Goal: Use online tool/utility: Utilize a website feature to perform a specific function

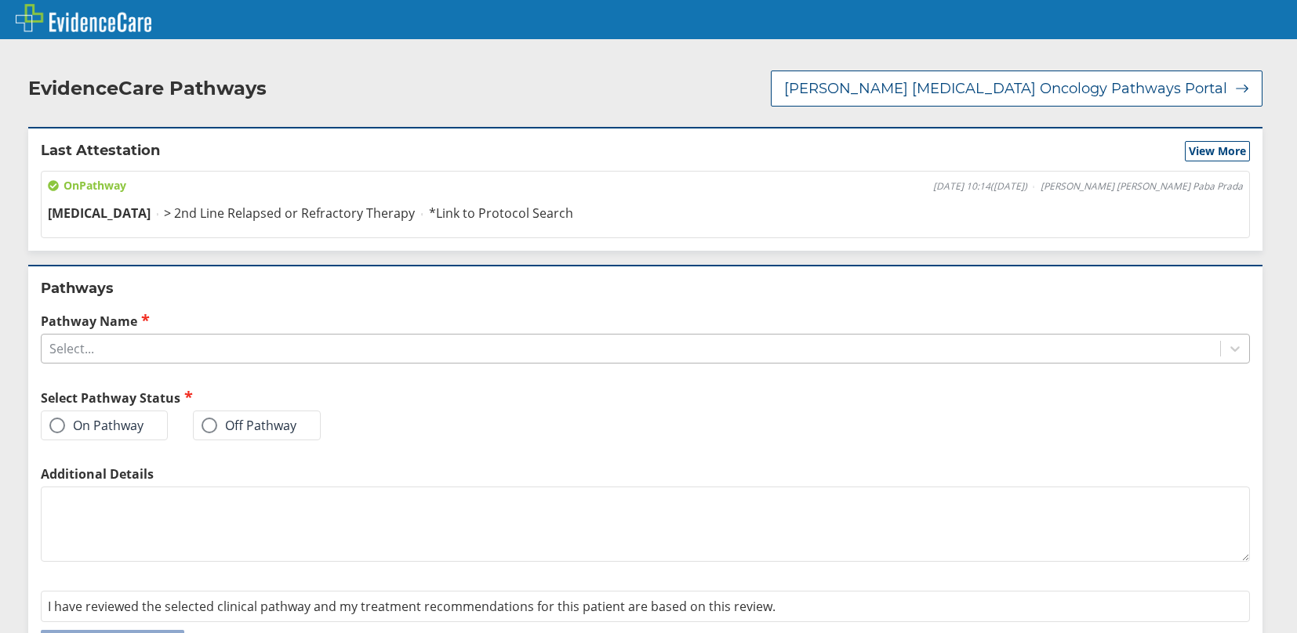
click at [114, 353] on div "Select..." at bounding box center [631, 349] width 1178 height 27
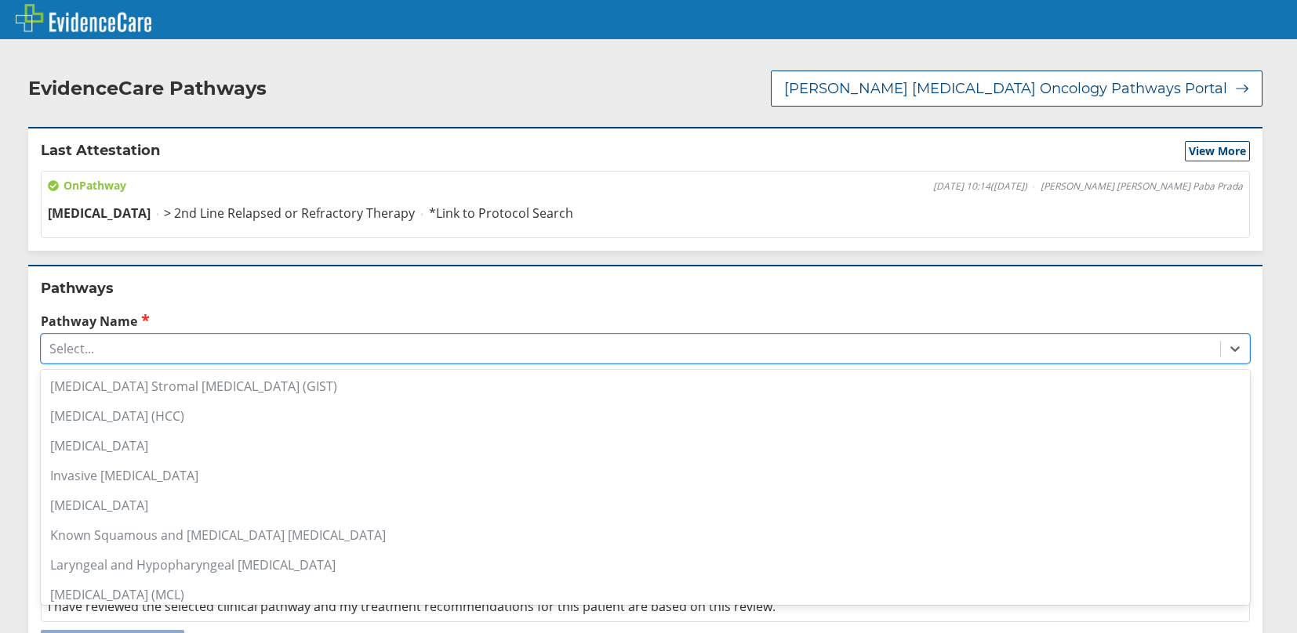
scroll to position [784, 0]
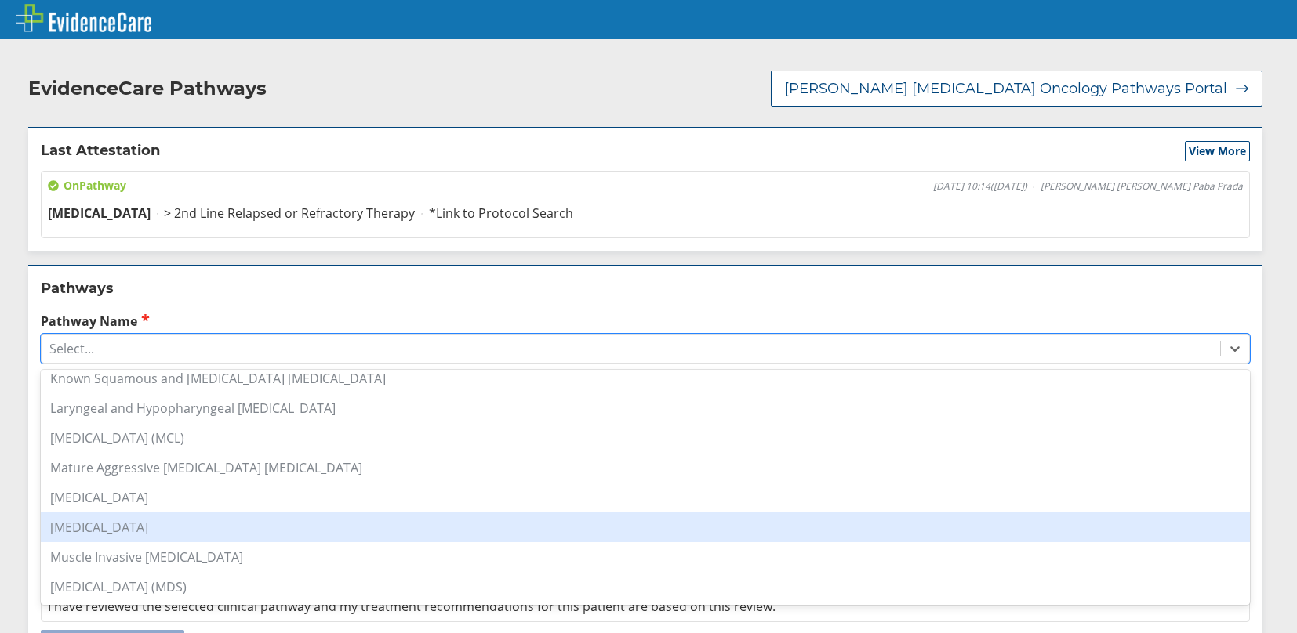
click at [157, 524] on div "[MEDICAL_DATA]" at bounding box center [645, 528] width 1209 height 30
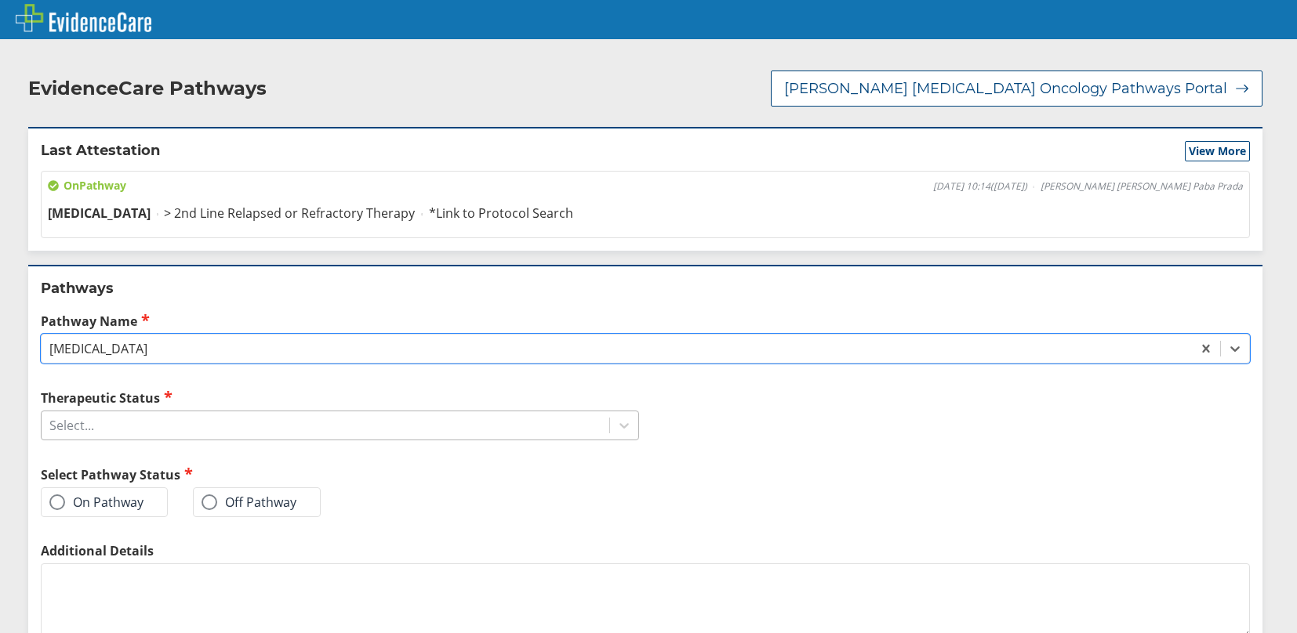
click at [132, 419] on div "Select..." at bounding box center [326, 425] width 568 height 27
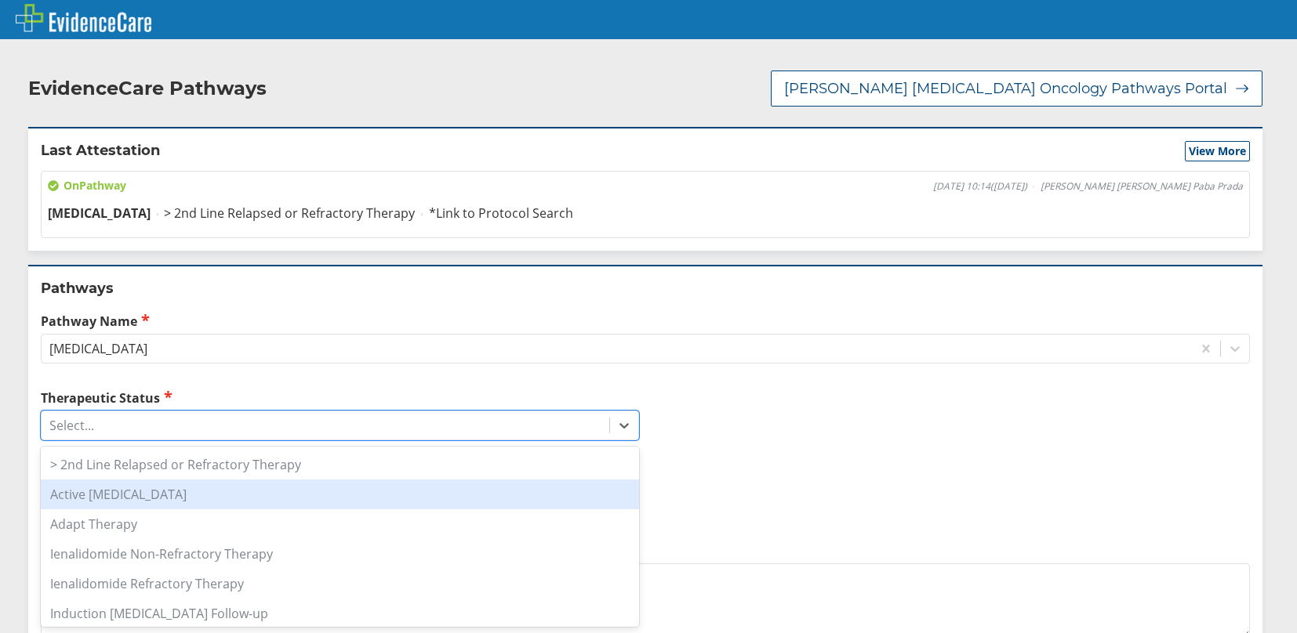
click at [217, 504] on div "Active [MEDICAL_DATA]" at bounding box center [340, 495] width 598 height 30
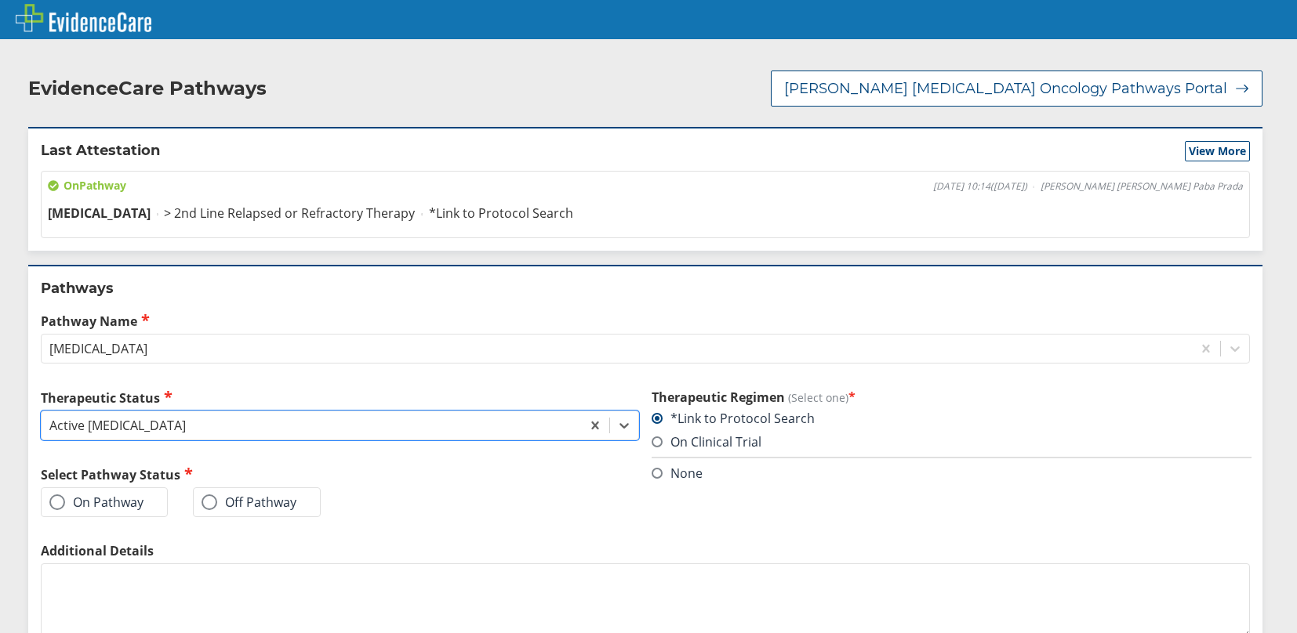
click at [45, 502] on div "On Pathway" at bounding box center [104, 503] width 127 height 30
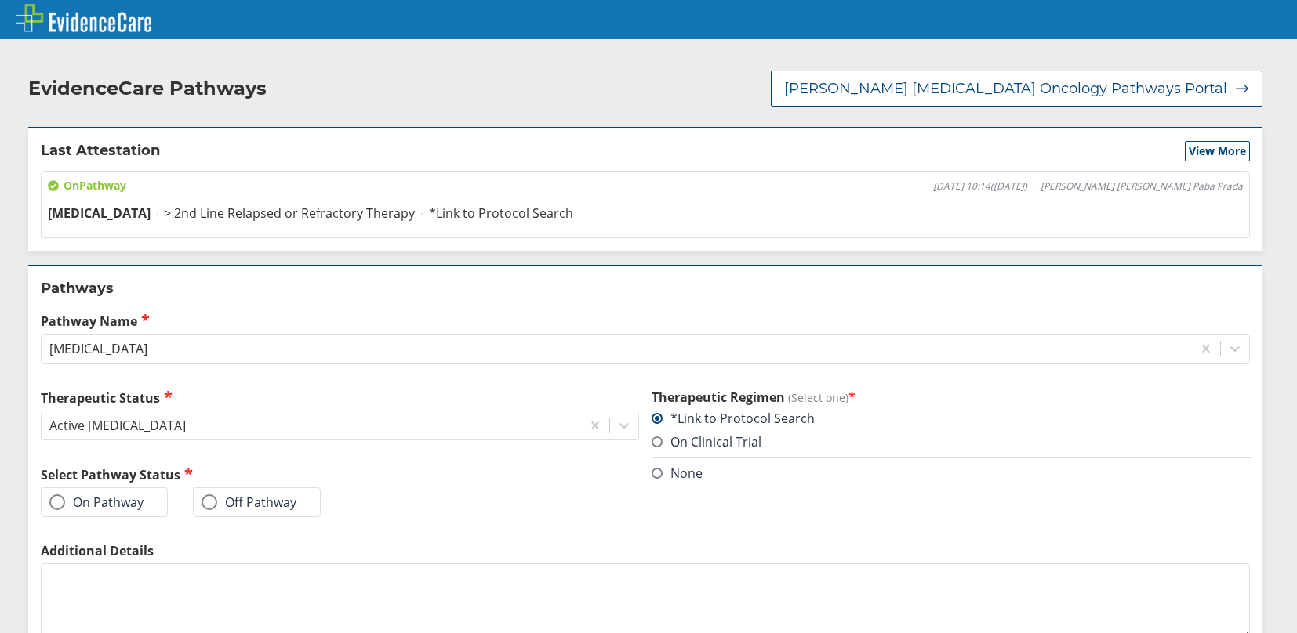
click at [51, 503] on span at bounding box center [57, 503] width 16 height 16
click at [0, 0] on input "On Pathway" at bounding box center [0, 0] width 0 height 0
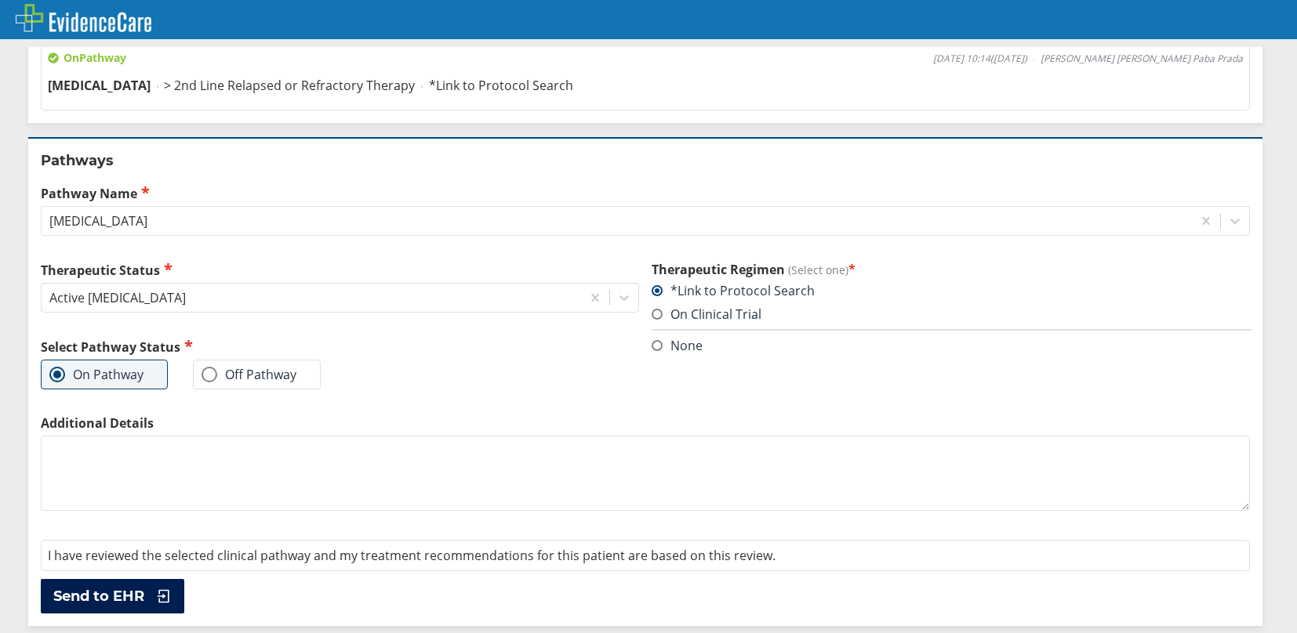
click at [91, 592] on span "Send to EHR" at bounding box center [98, 596] width 91 height 19
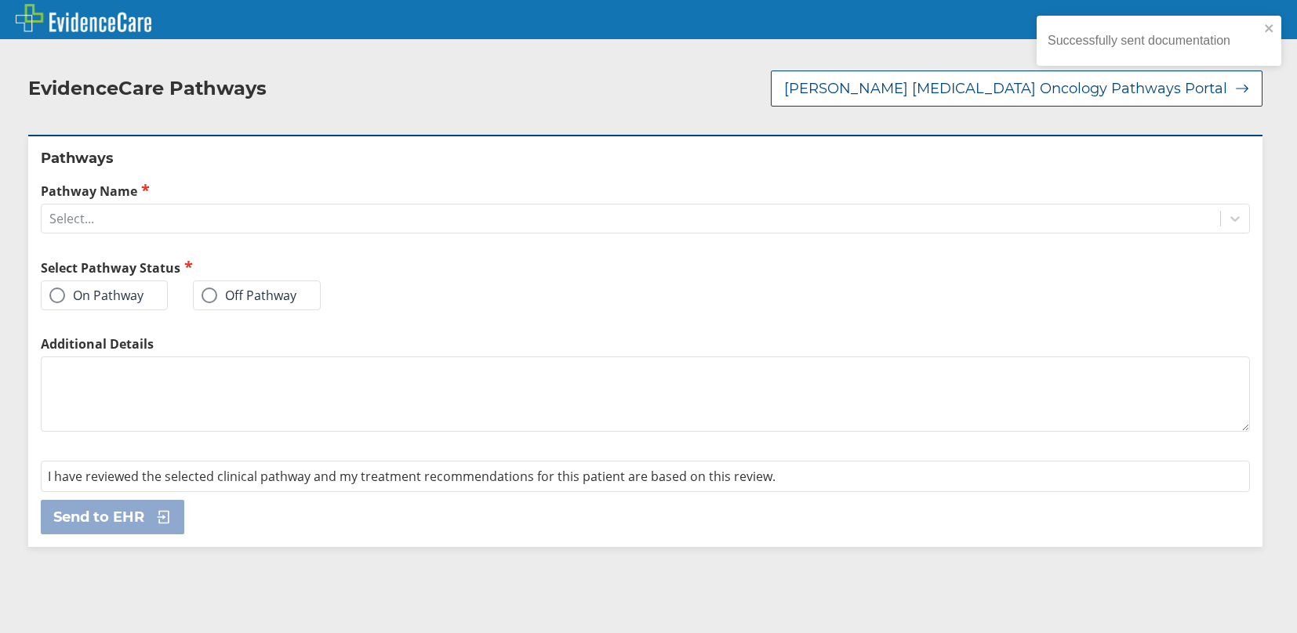
scroll to position [0, 0]
